Goal: Find specific page/section: Find specific page/section

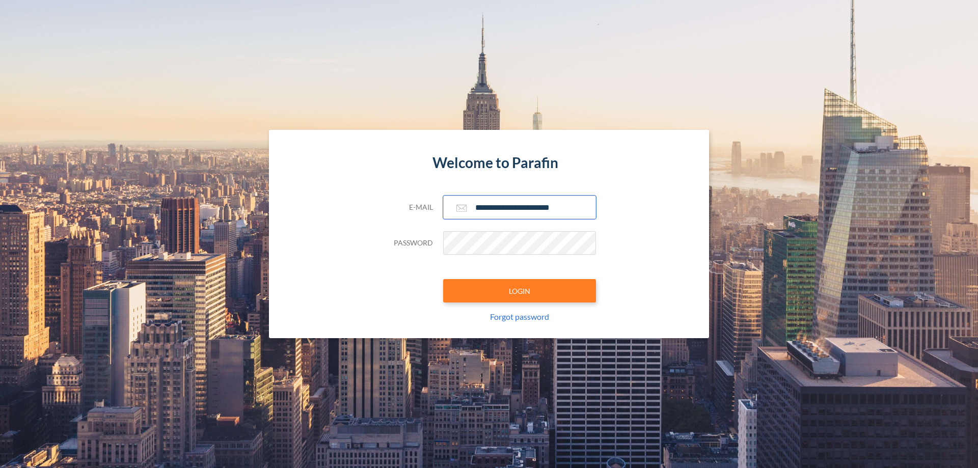
type input "**********"
click at [520, 291] on button "LOGIN" at bounding box center [519, 290] width 153 height 23
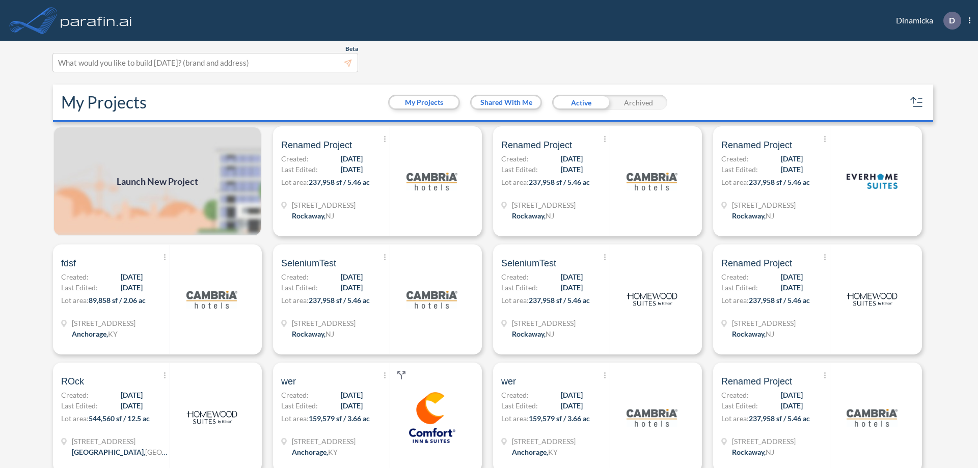
scroll to position [3, 0]
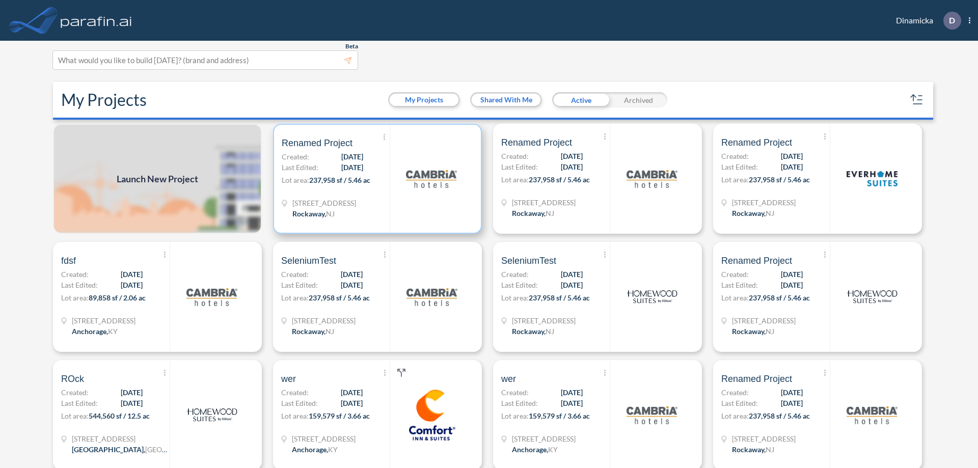
click at [376, 179] on p "Lot area: 237,958 sf / 5.46 ac" at bounding box center [336, 182] width 108 height 15
